Goal: Information Seeking & Learning: Check status

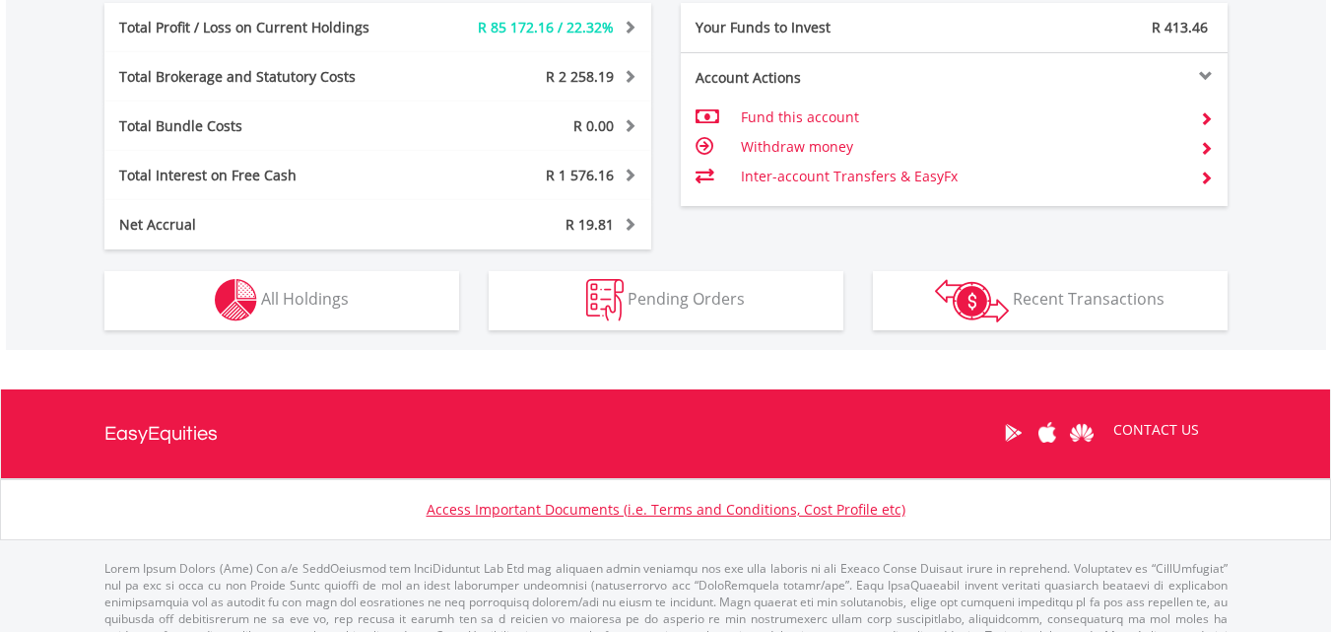
scroll to position [1092, 0]
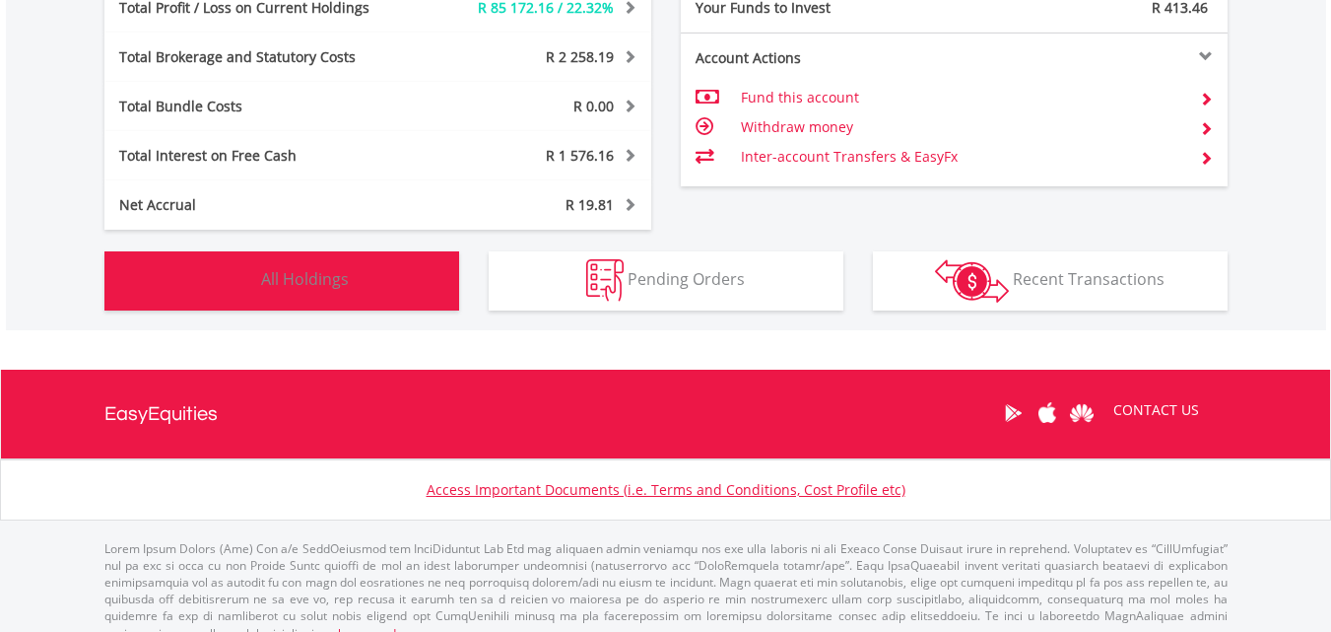
click at [364, 277] on button "Holdings All Holdings" at bounding box center [281, 280] width 355 height 59
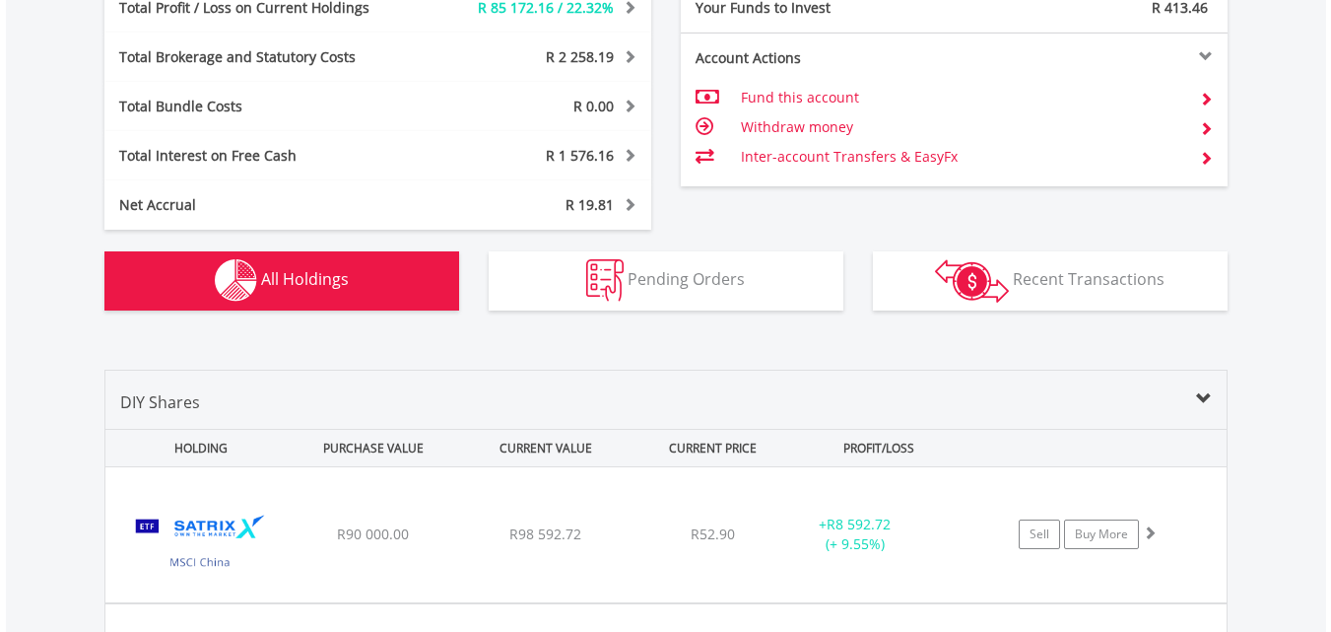
scroll to position [1461, 0]
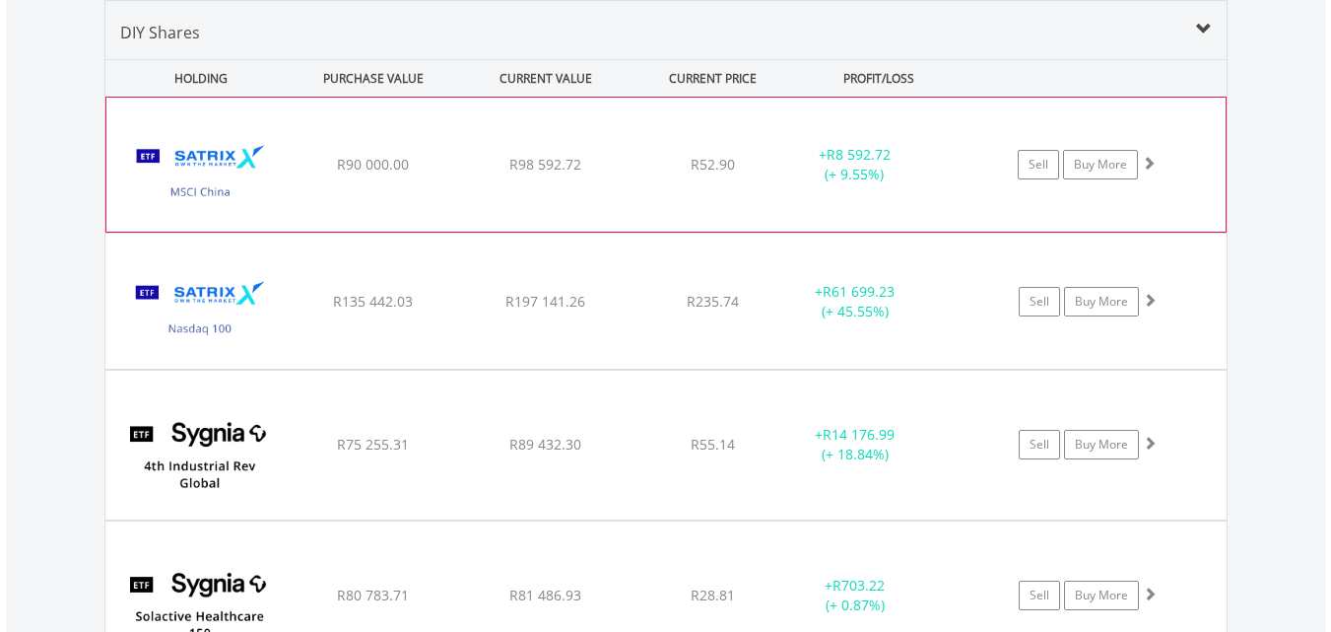
click at [1149, 158] on span at bounding box center [1149, 163] width 14 height 14
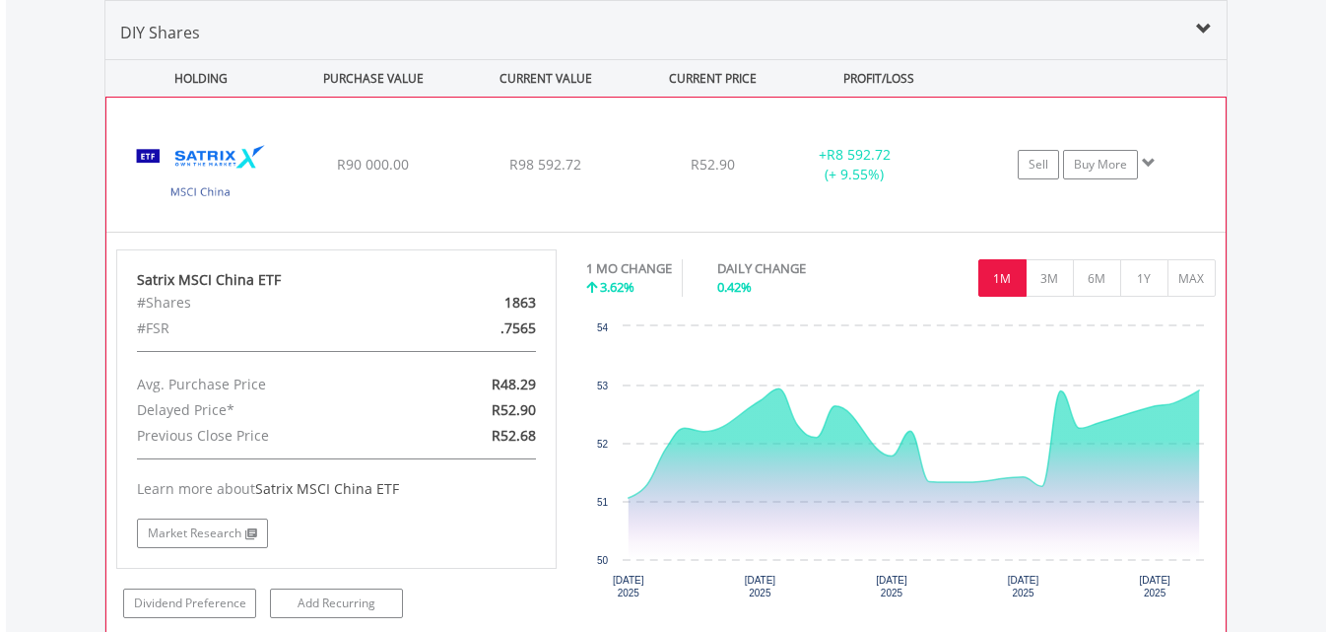
click at [1149, 158] on span at bounding box center [1149, 163] width 14 height 14
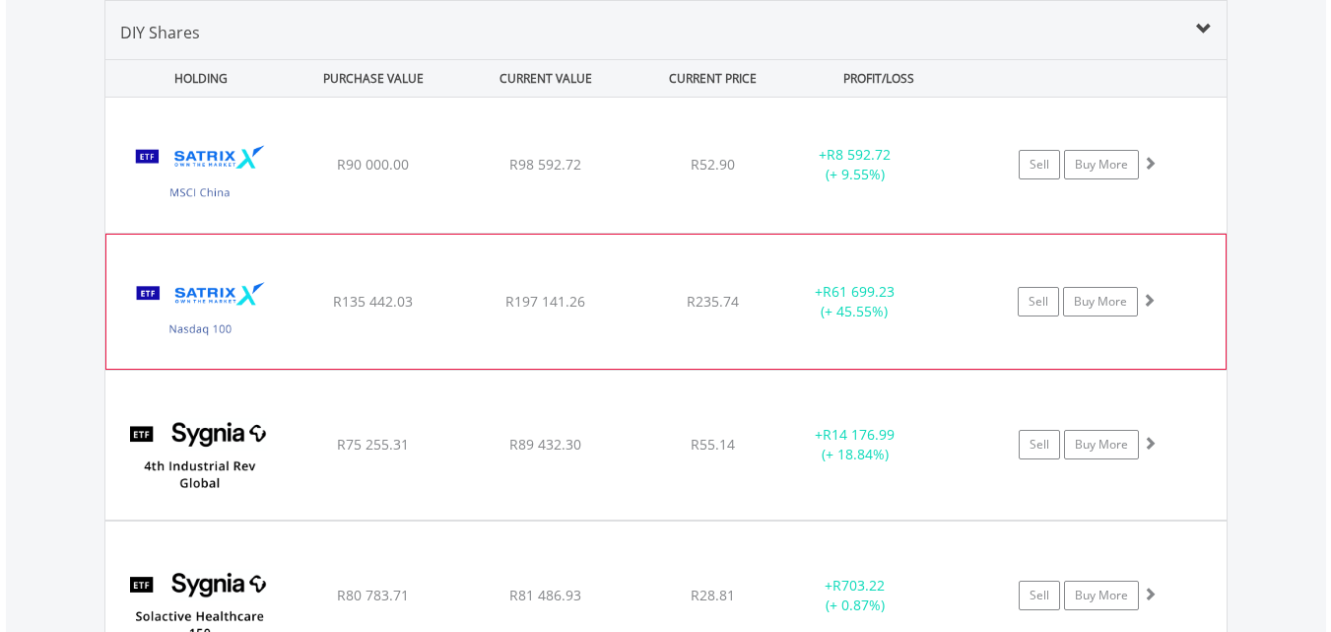
click at [1144, 296] on span at bounding box center [1149, 300] width 14 height 14
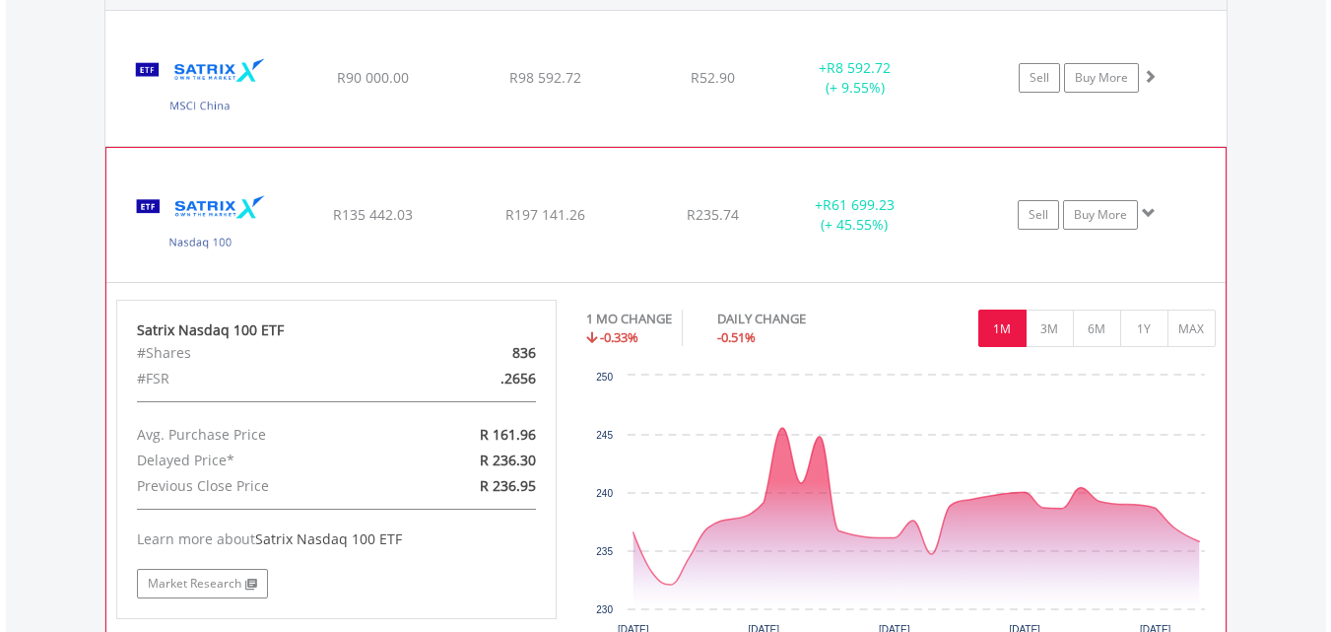
scroll to position [1580, 0]
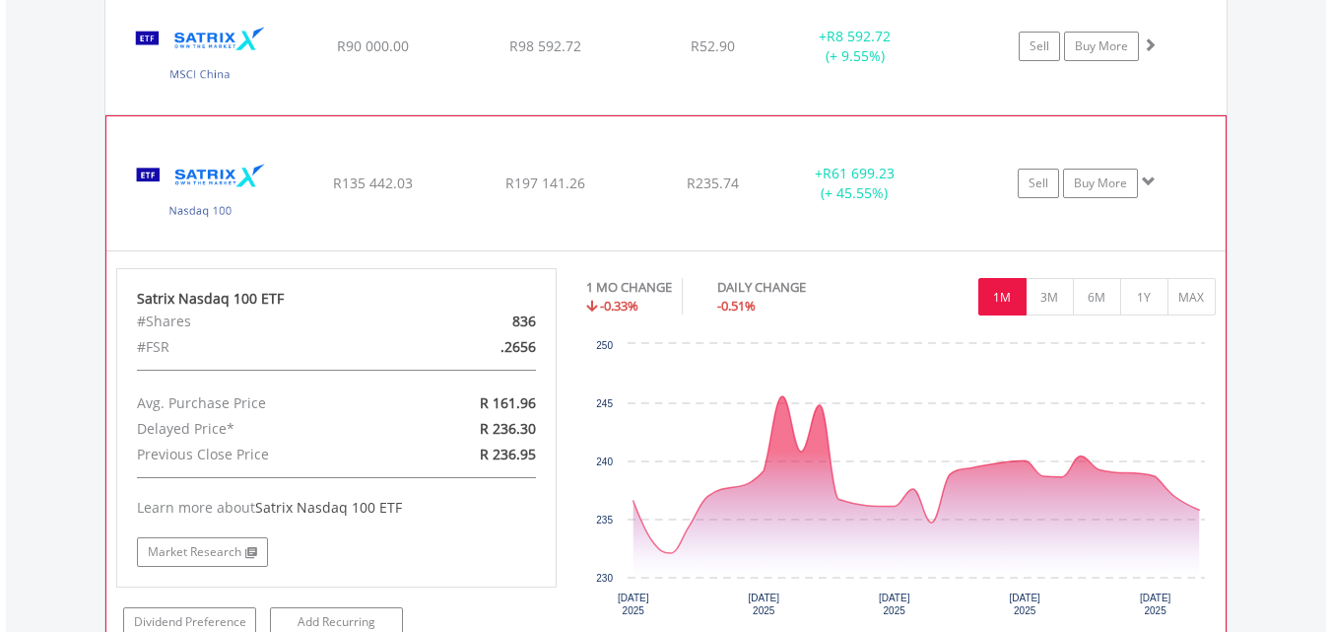
click at [1144, 182] on span at bounding box center [1149, 181] width 14 height 14
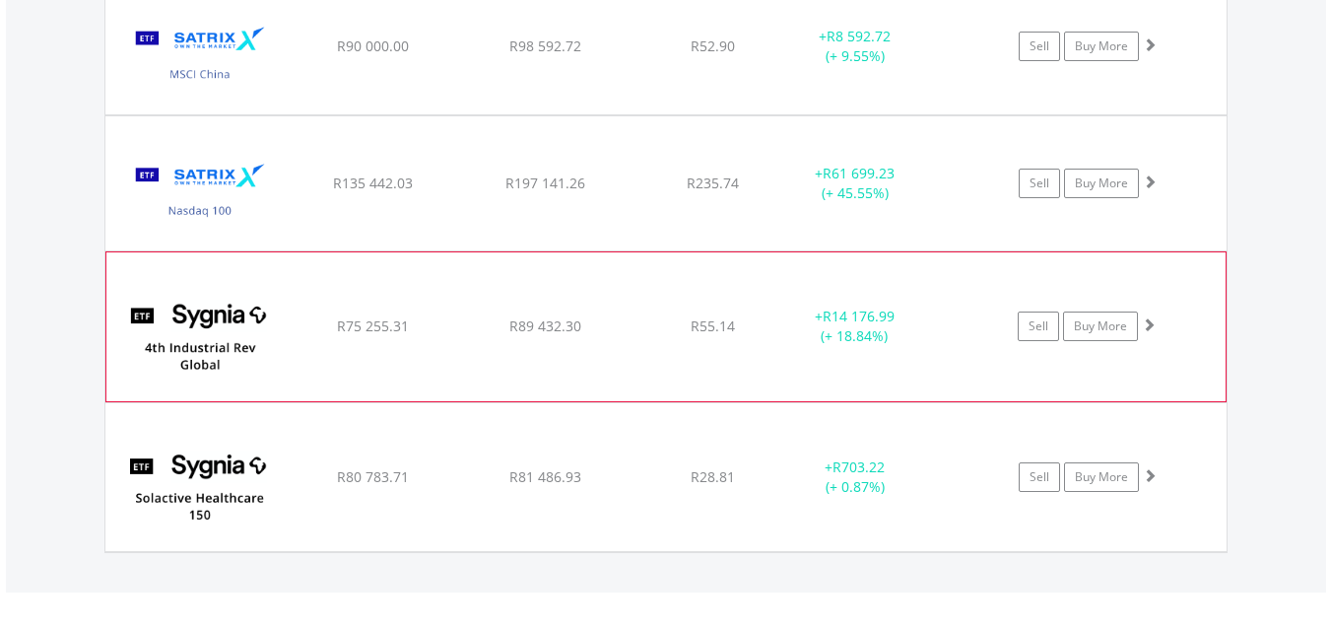
click at [1152, 327] on span at bounding box center [1149, 324] width 14 height 14
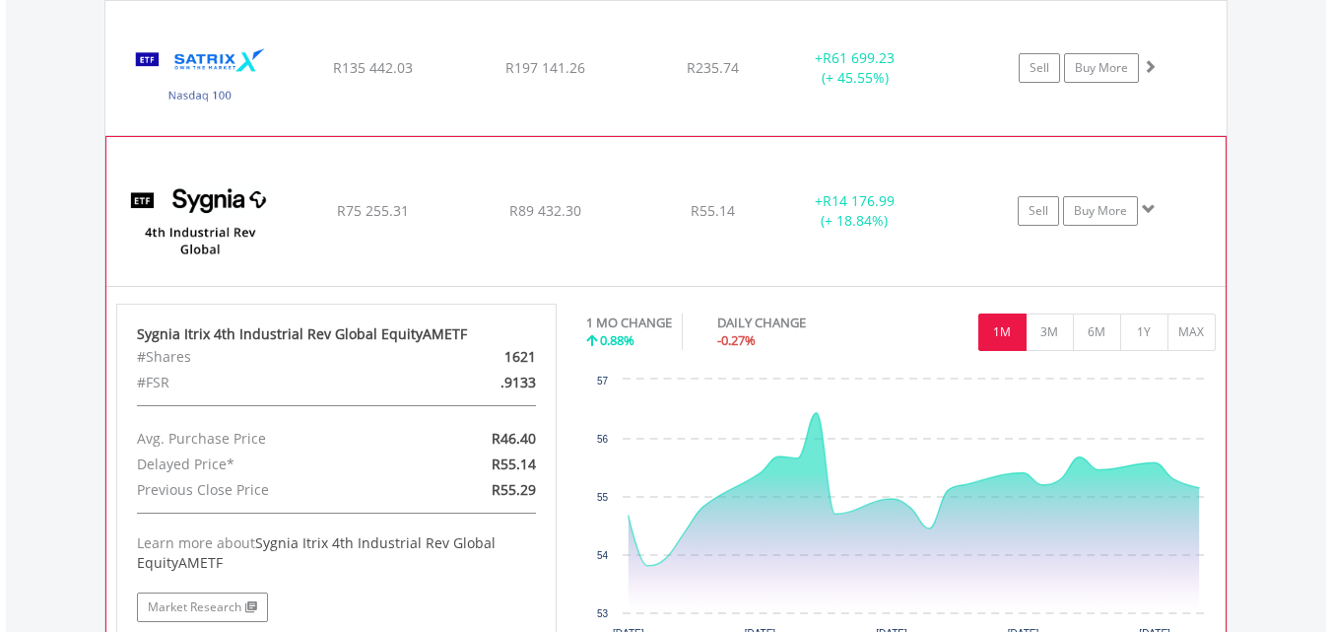
scroll to position [1698, 0]
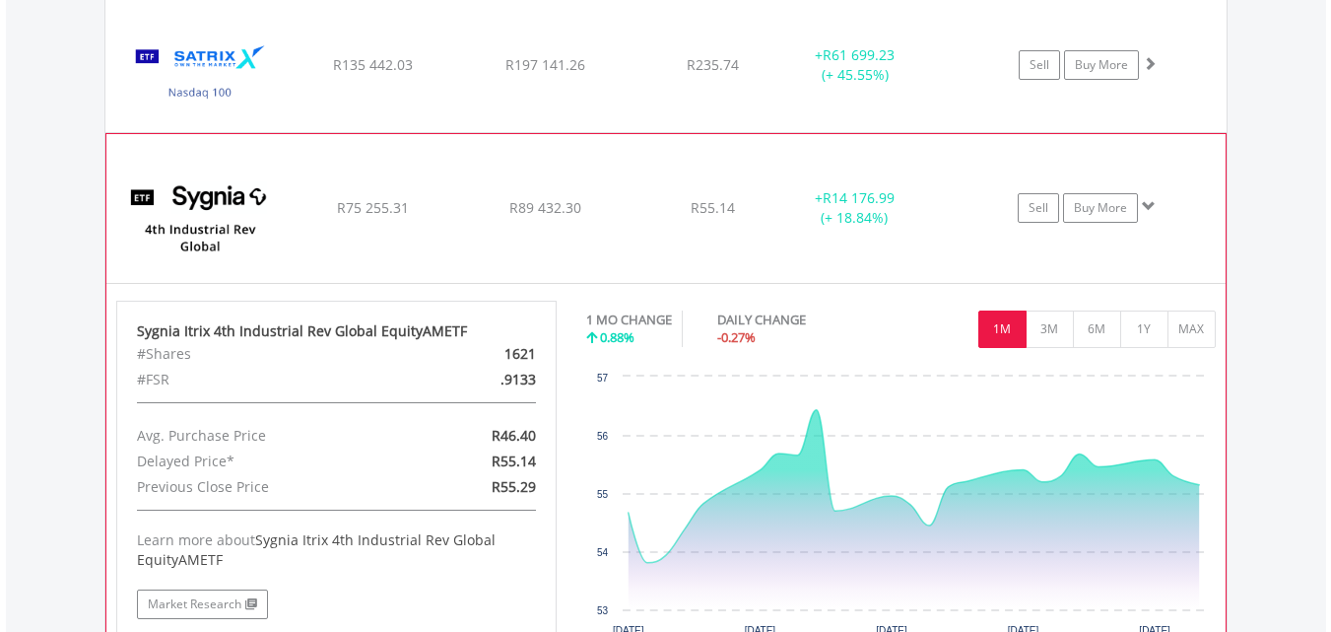
click at [1146, 208] on span at bounding box center [1149, 206] width 14 height 14
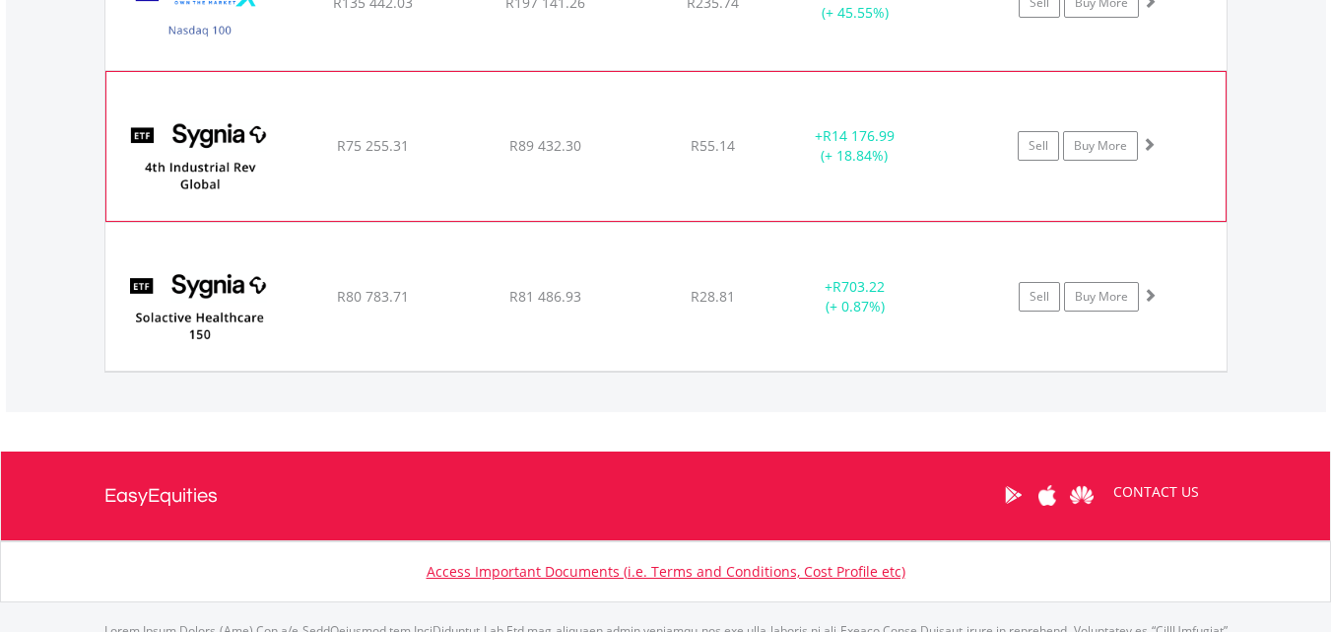
scroll to position [1777, 0]
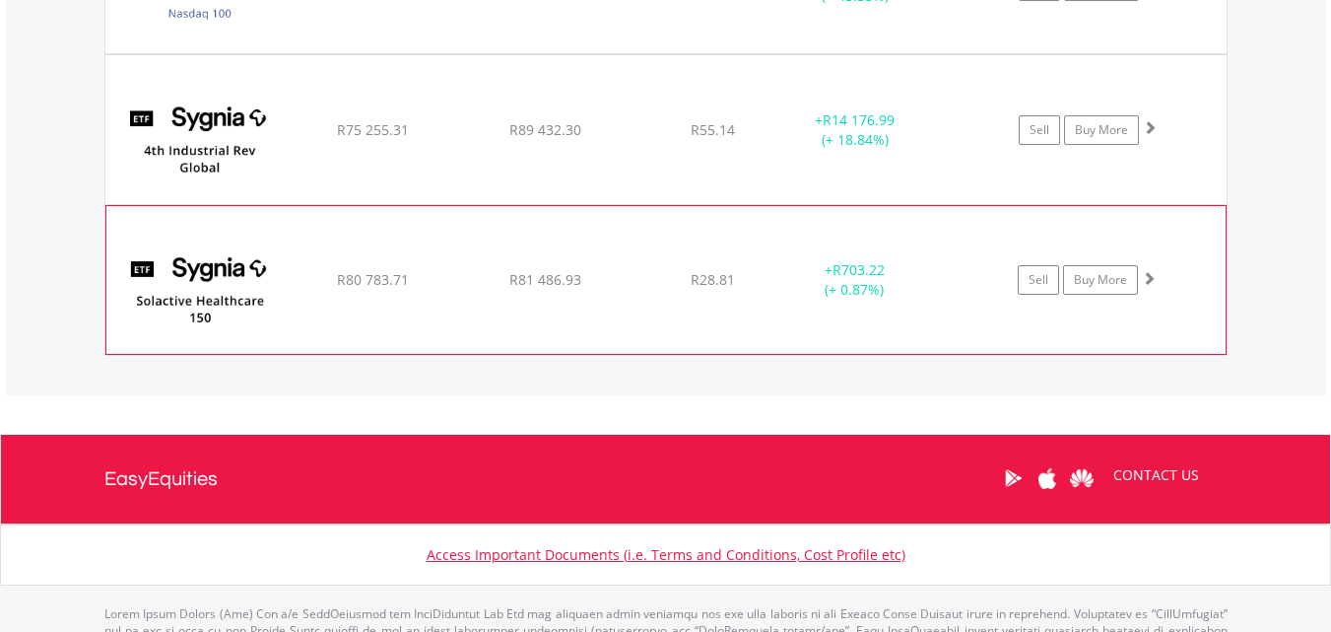
click at [1152, 278] on span at bounding box center [1149, 278] width 14 height 14
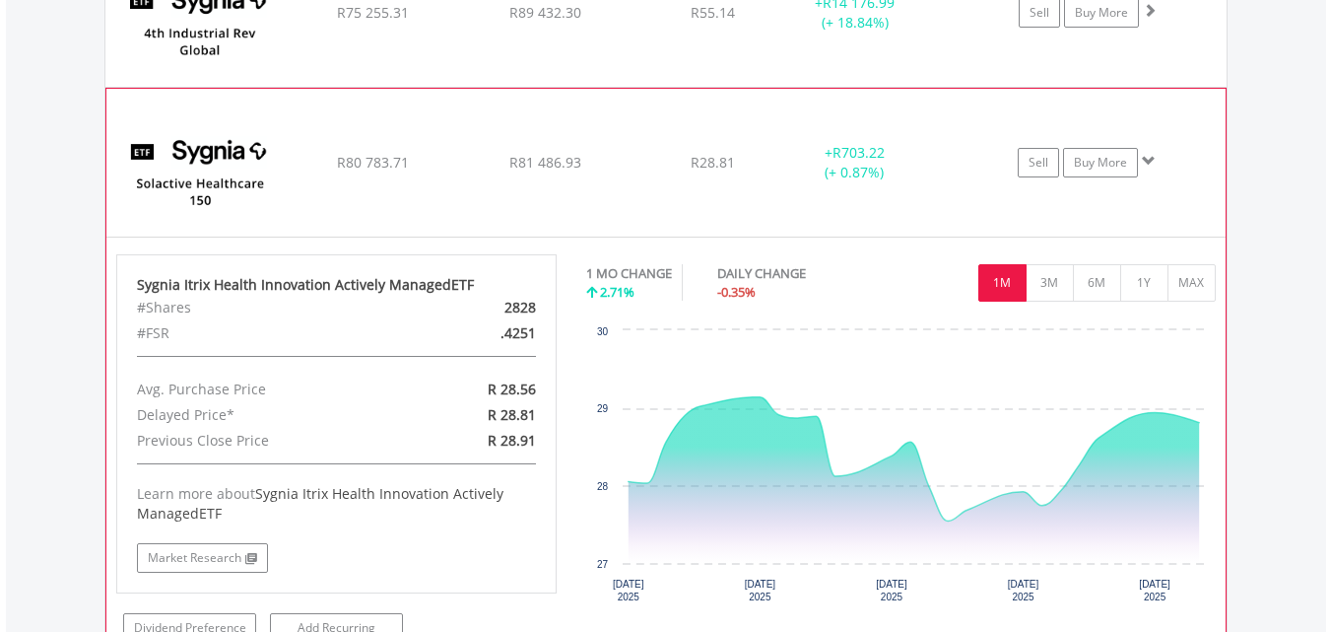
scroll to position [1895, 0]
click at [1153, 161] on span at bounding box center [1149, 160] width 14 height 14
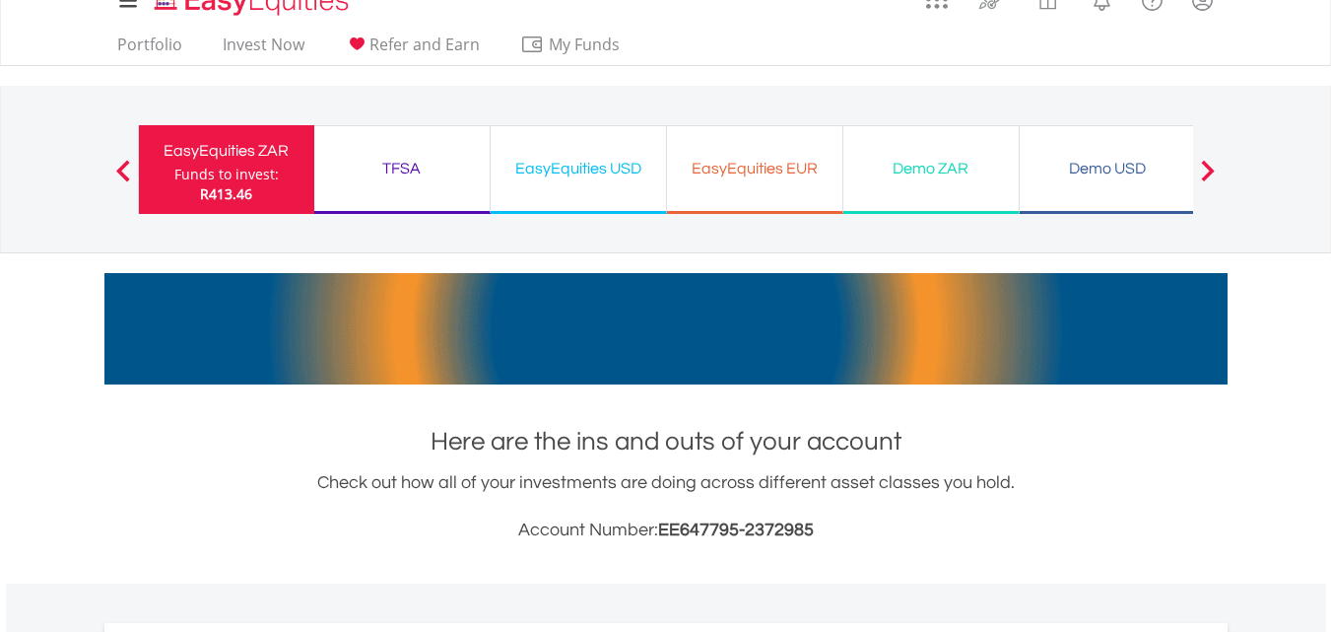
scroll to position [0, 0]
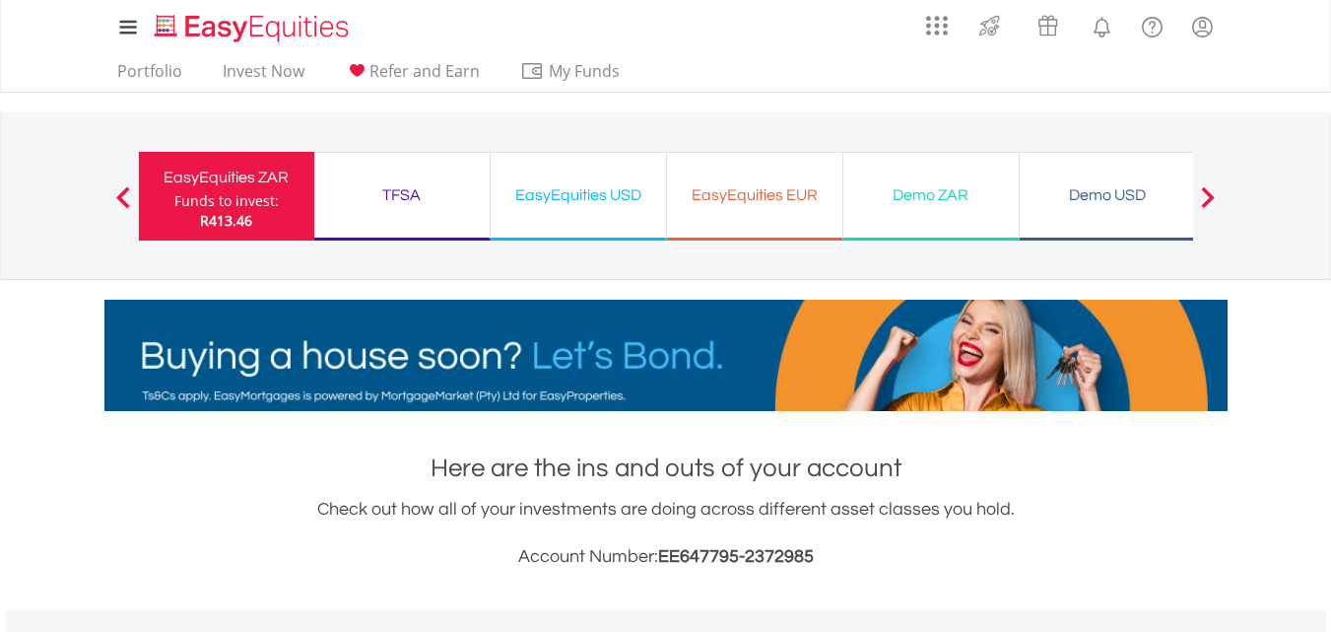
click at [431, 181] on div "TFSA" at bounding box center [402, 195] width 152 height 28
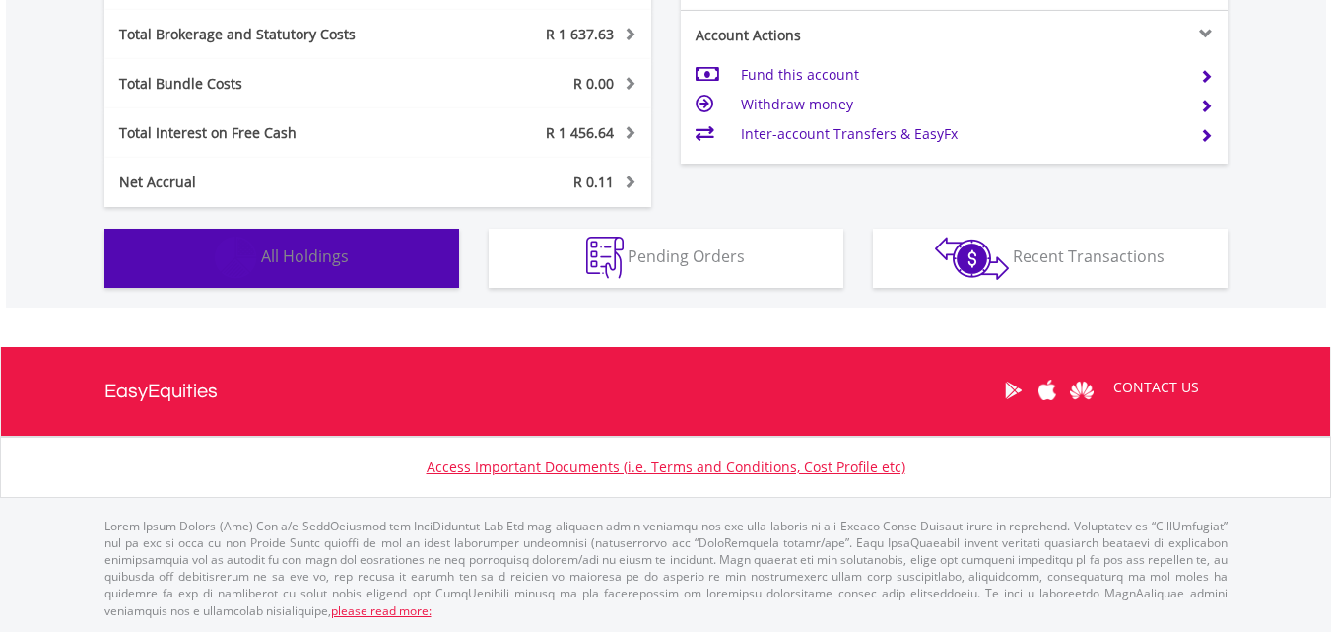
scroll to position [189, 374]
click at [338, 260] on span "All Holdings" at bounding box center [305, 256] width 88 height 22
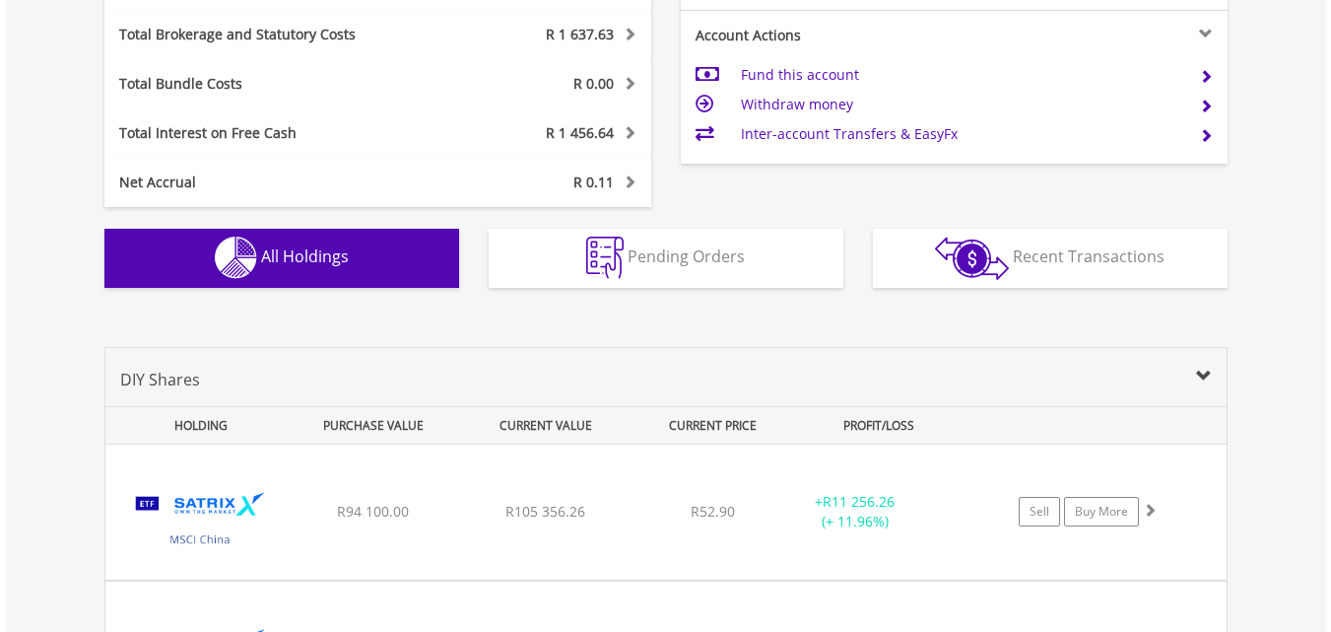
scroll to position [1461, 0]
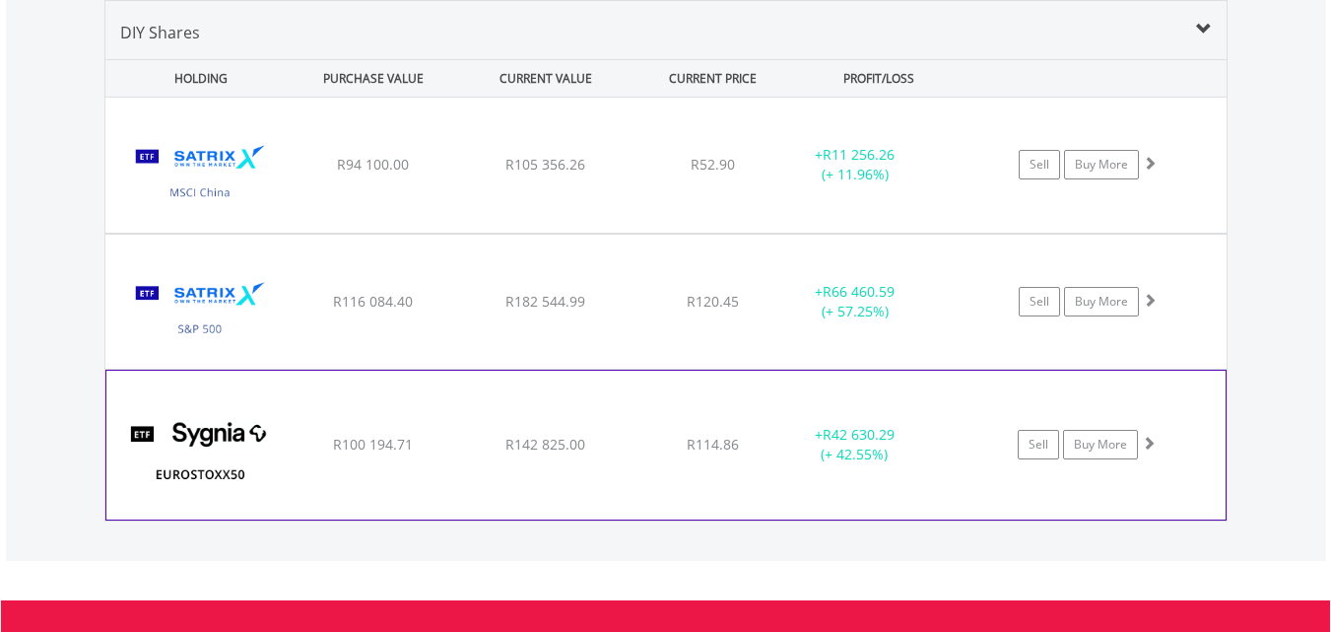
click at [1149, 443] on span at bounding box center [1149, 443] width 14 height 14
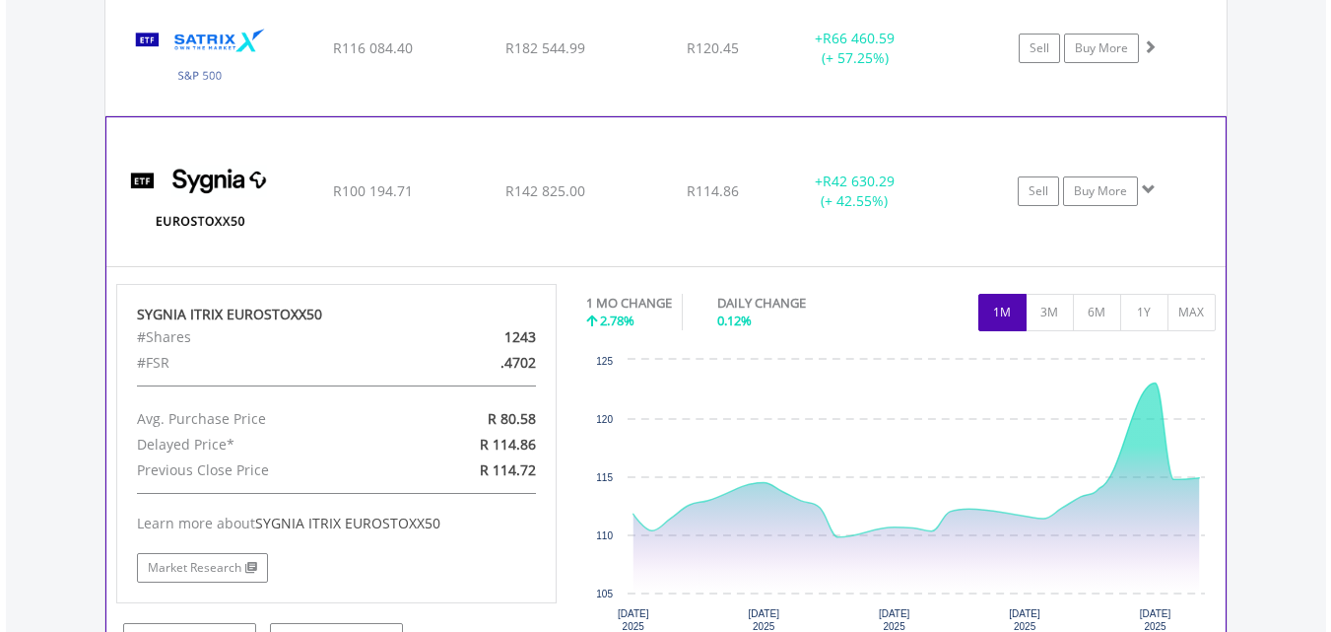
scroll to position [1698, 0]
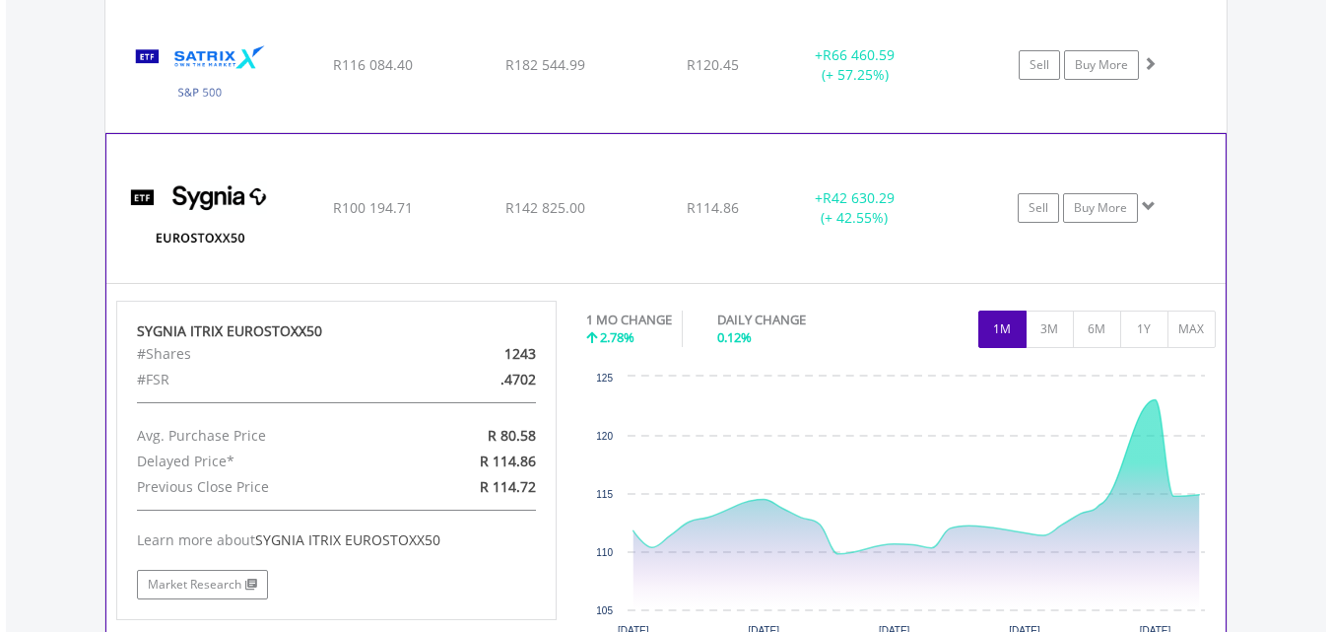
click at [1145, 202] on span at bounding box center [1149, 206] width 14 height 14
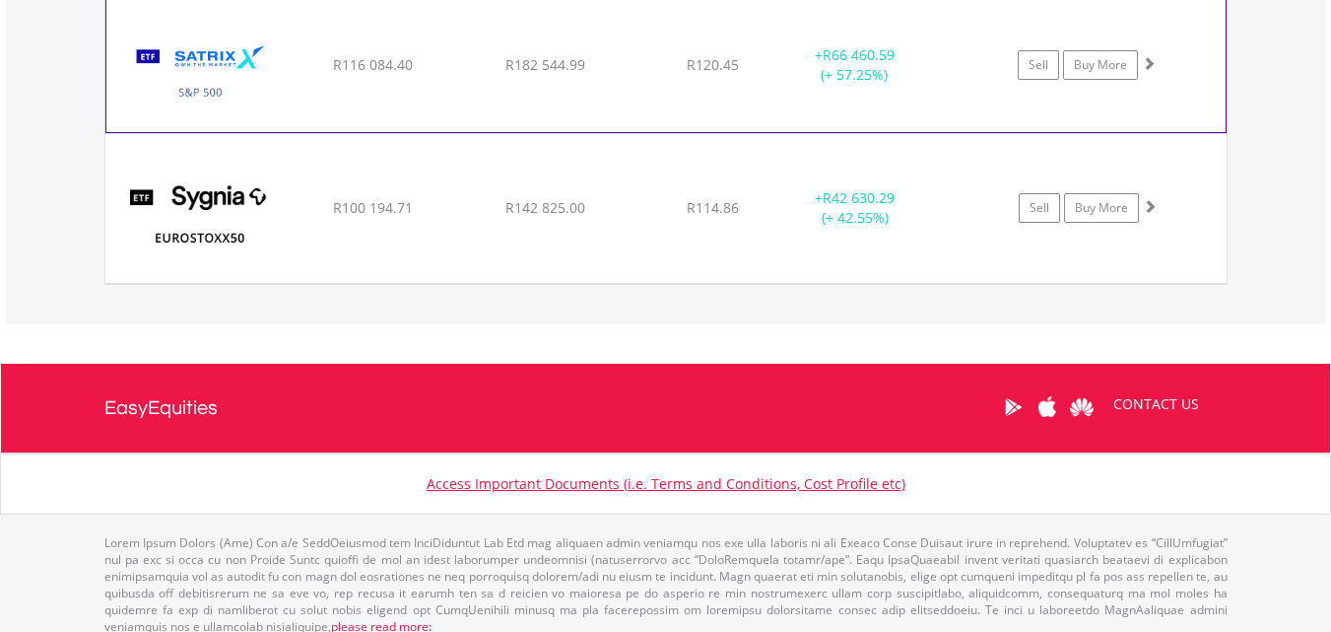
click at [1150, 66] on span at bounding box center [1149, 63] width 14 height 14
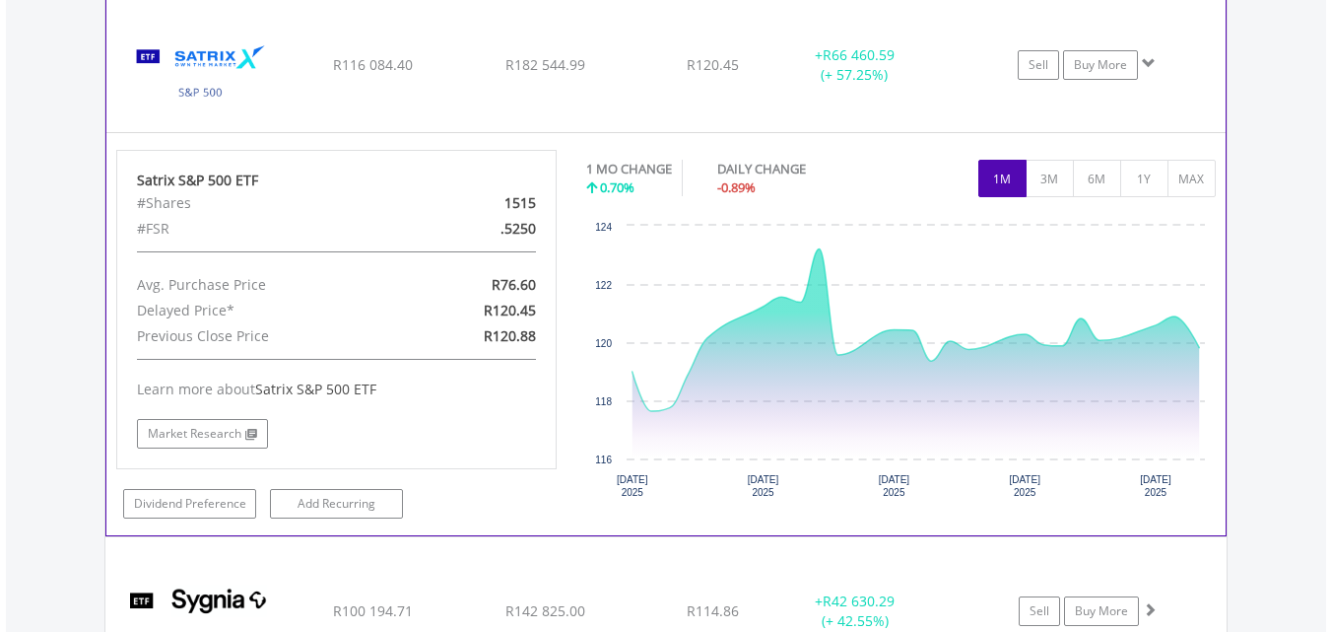
click at [1150, 66] on span at bounding box center [1149, 63] width 14 height 14
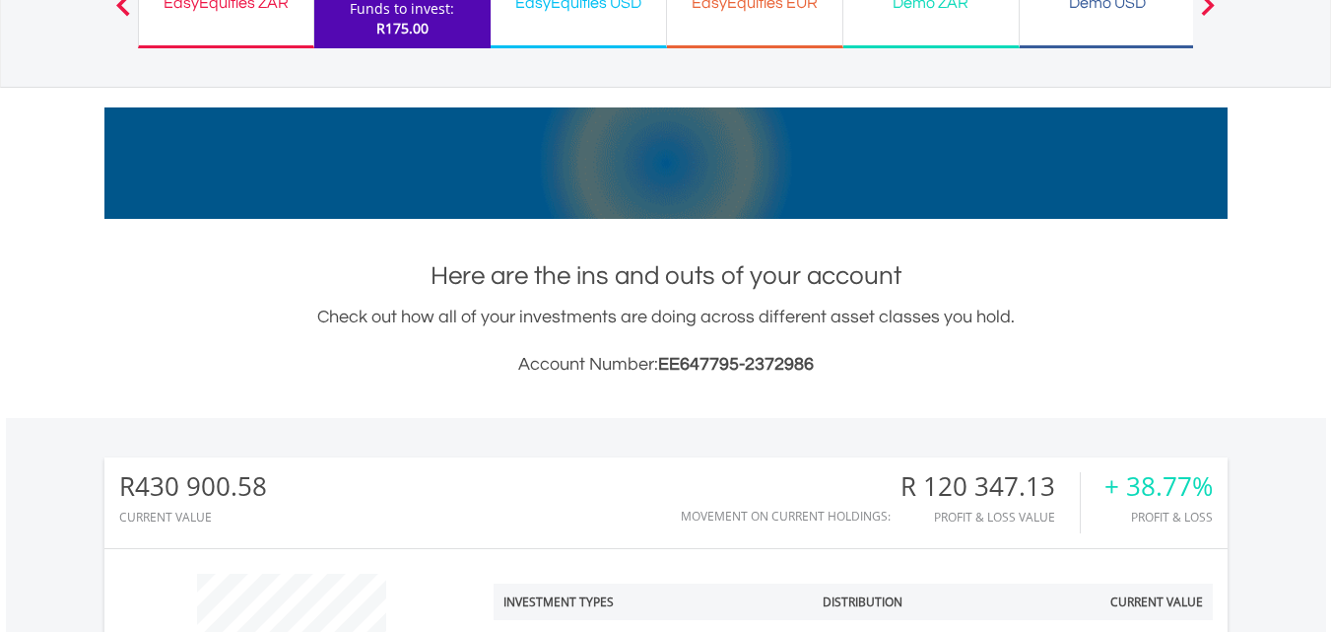
scroll to position [0, 0]
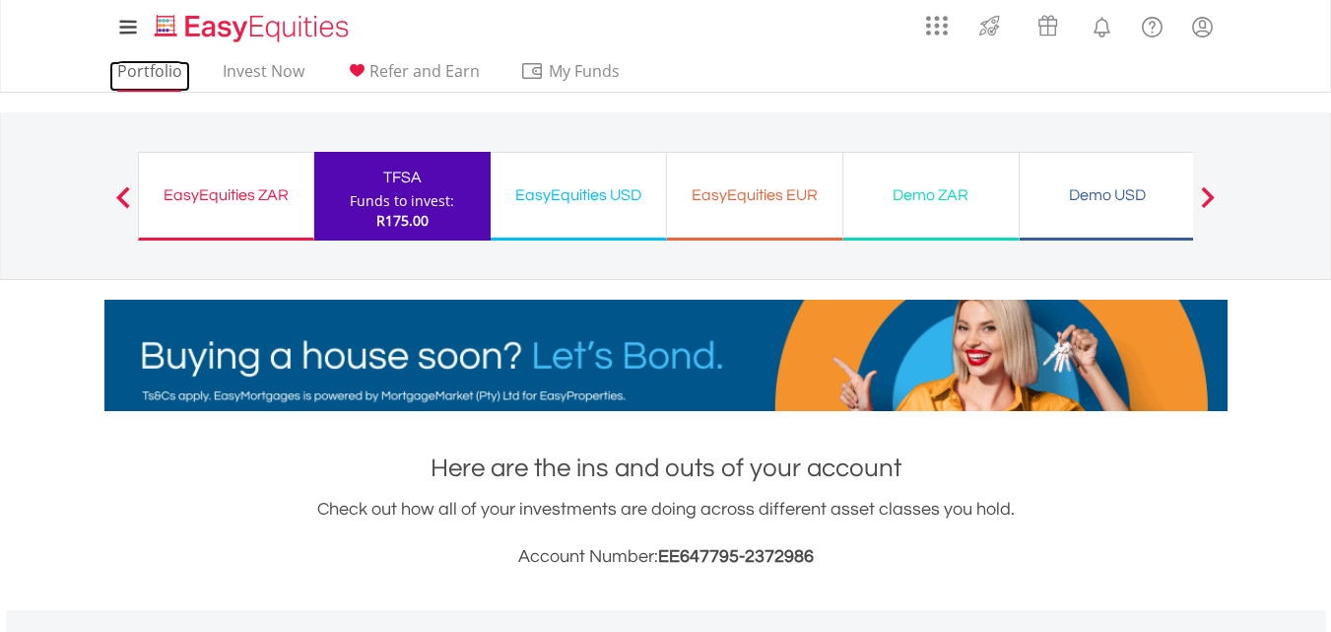
click at [158, 75] on link "Portfolio" at bounding box center [149, 76] width 81 height 31
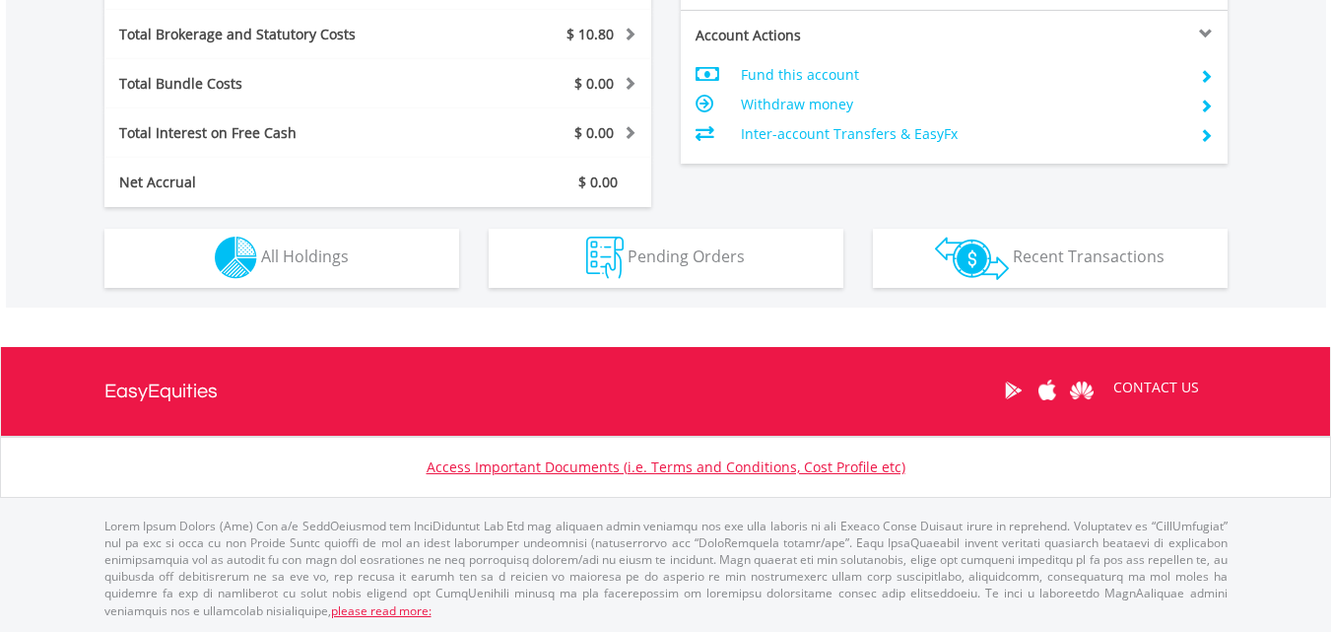
scroll to position [189, 374]
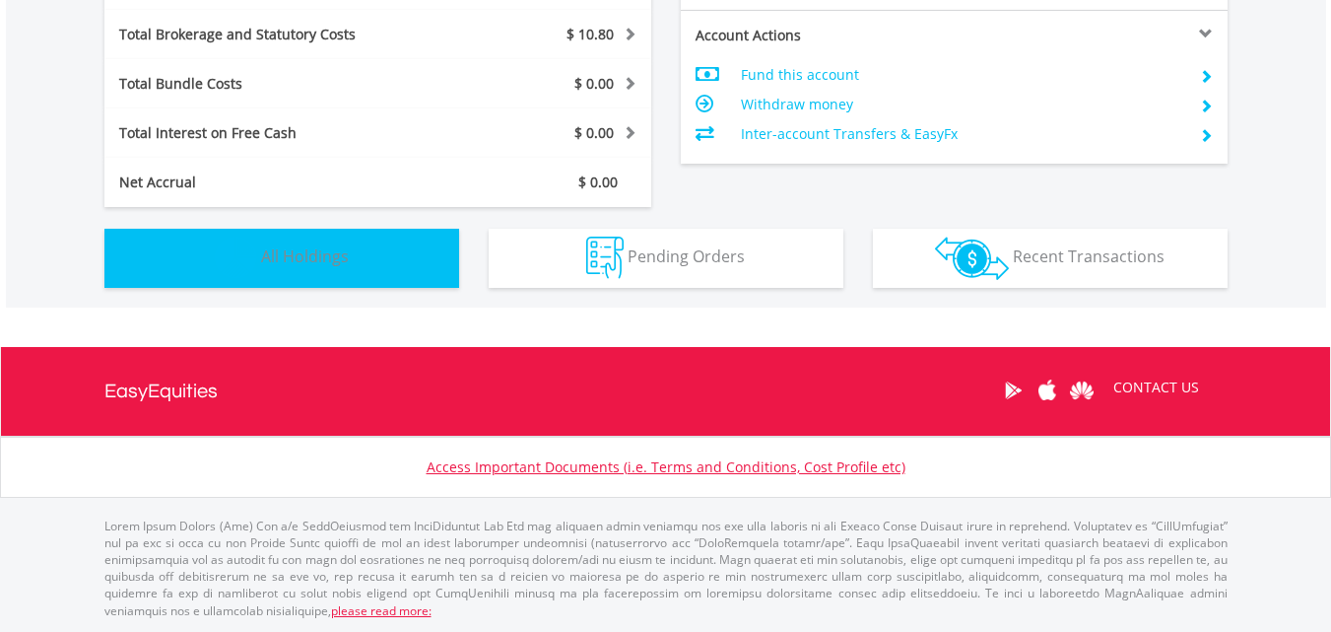
click at [407, 252] on button "Holdings All Holdings" at bounding box center [281, 258] width 355 height 59
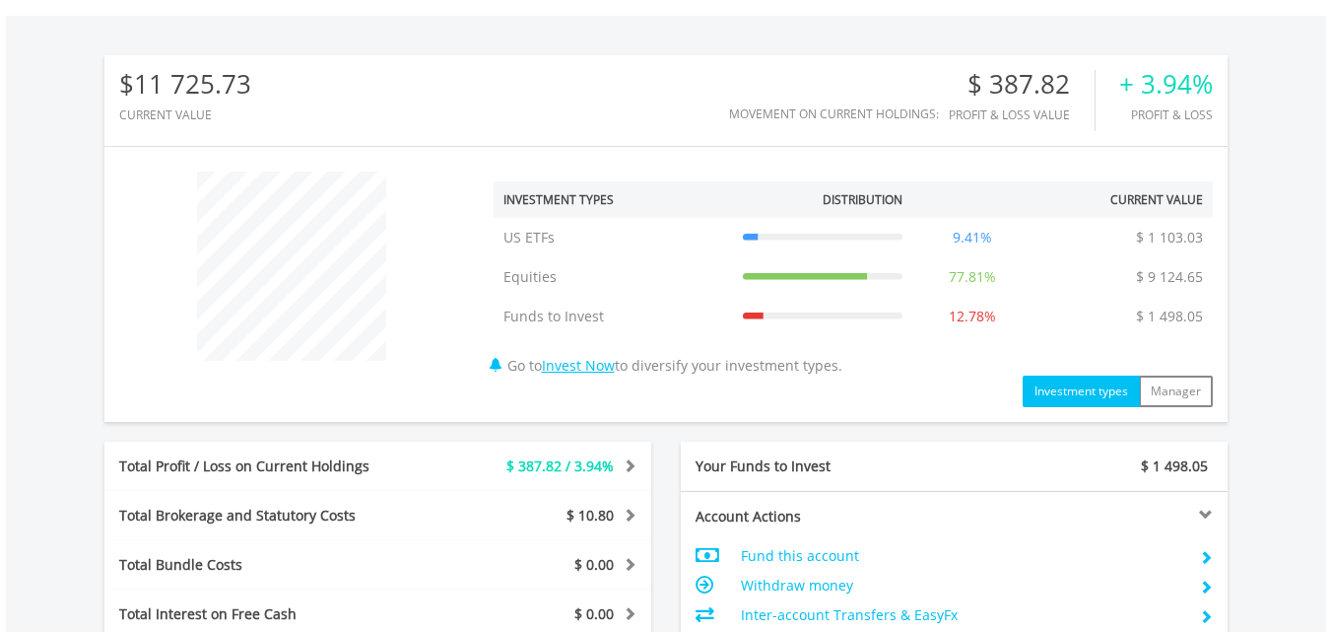
scroll to position [437, 0]
